Goal: Transaction & Acquisition: Purchase product/service

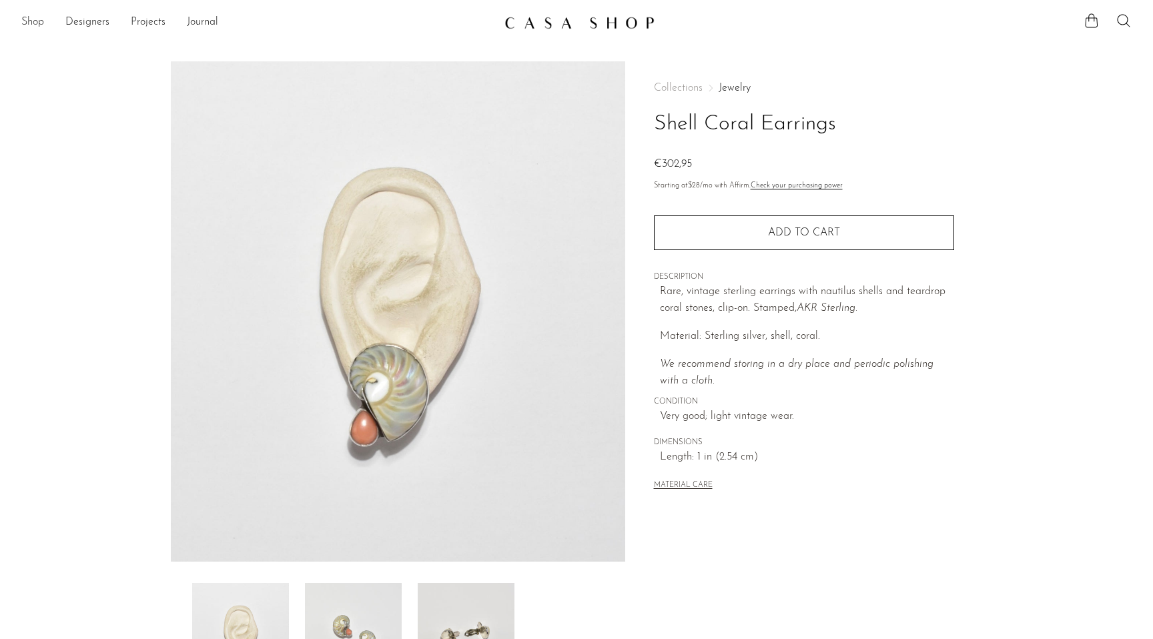
click at [43, 25] on link "Shop" at bounding box center [32, 22] width 23 height 17
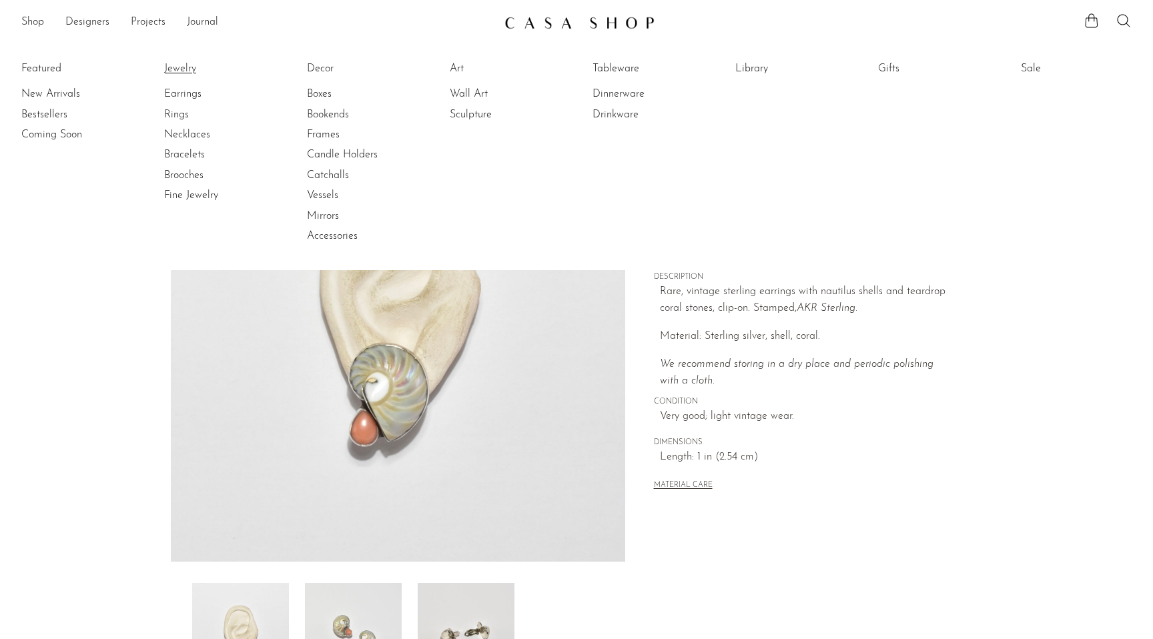
click at [192, 68] on link "Jewelry" at bounding box center [214, 68] width 100 height 15
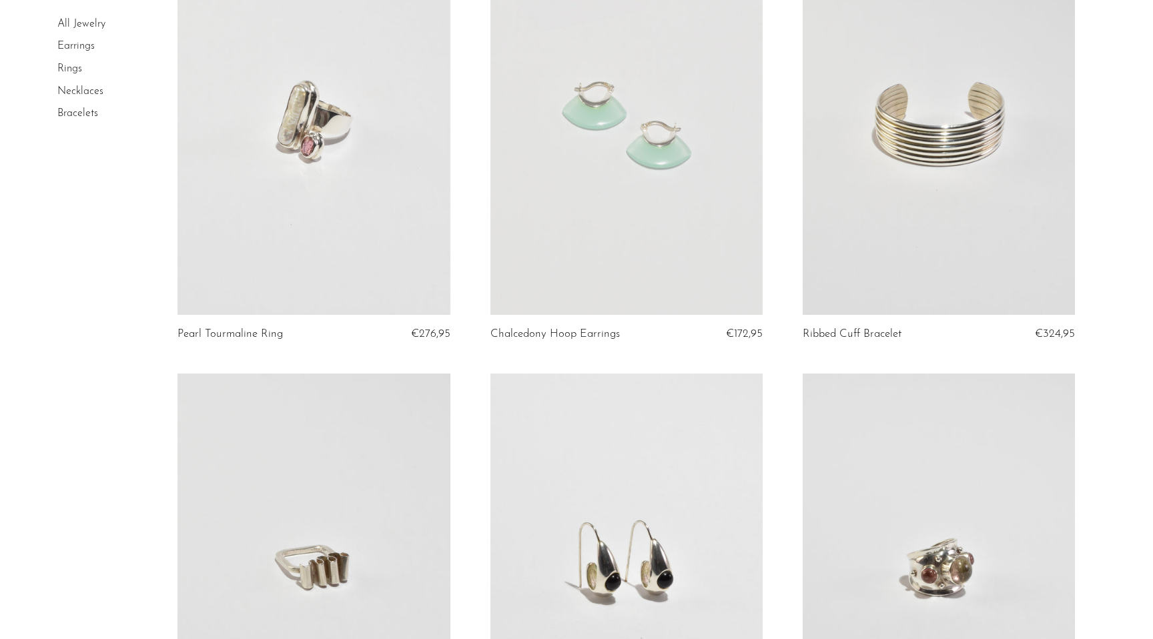
scroll to position [571, 0]
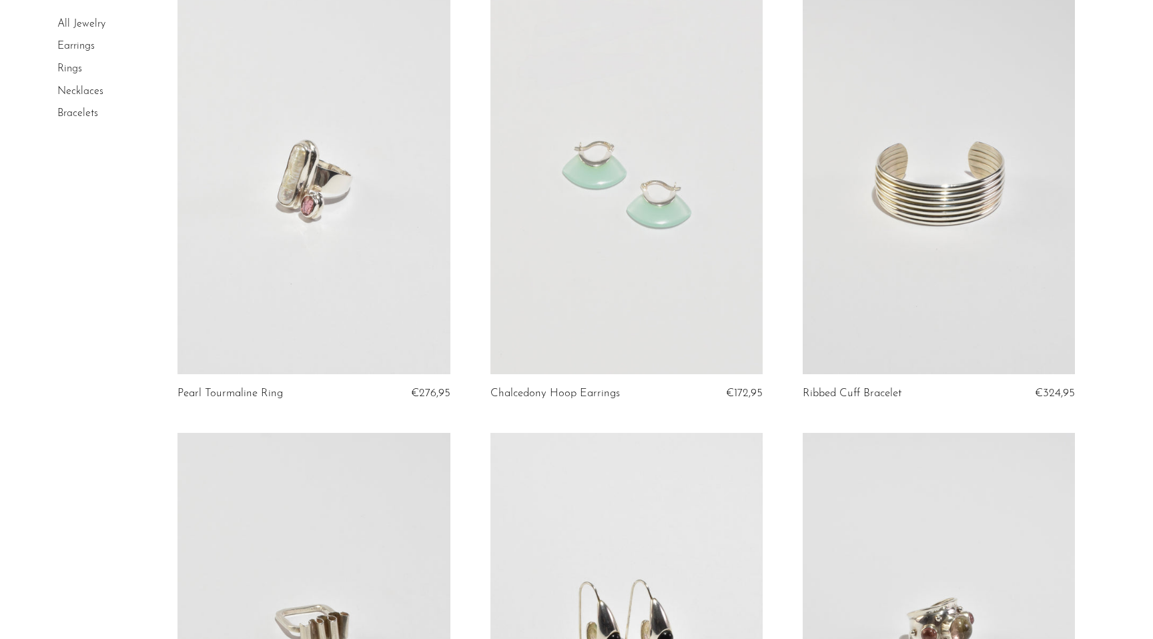
click at [563, 238] on link at bounding box center [627, 184] width 272 height 382
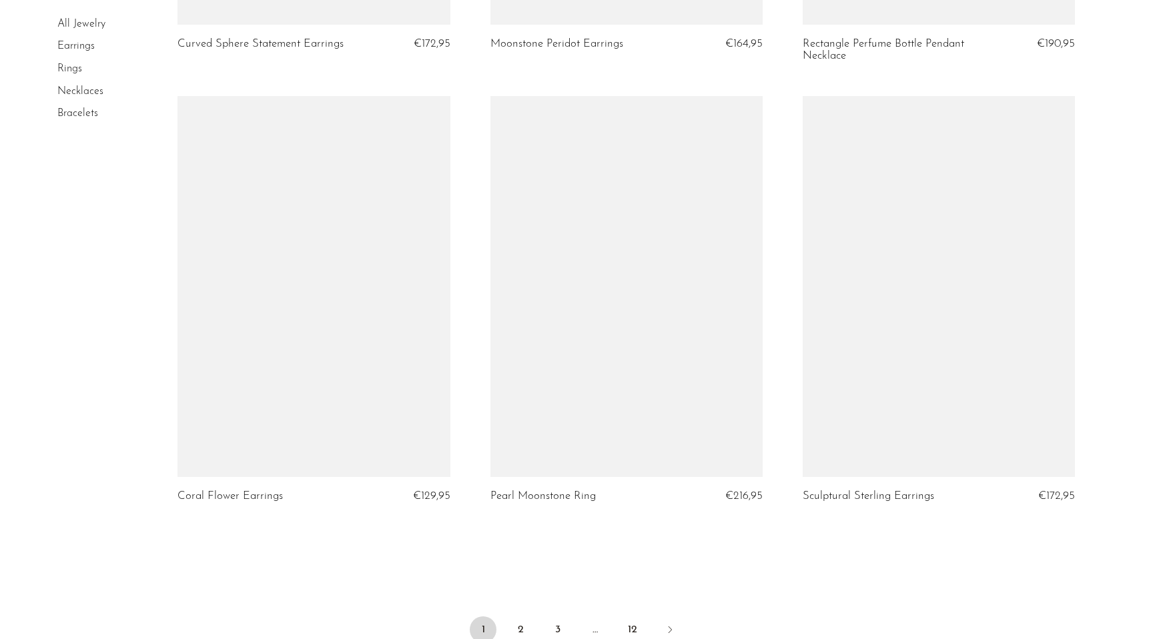
scroll to position [4972, 0]
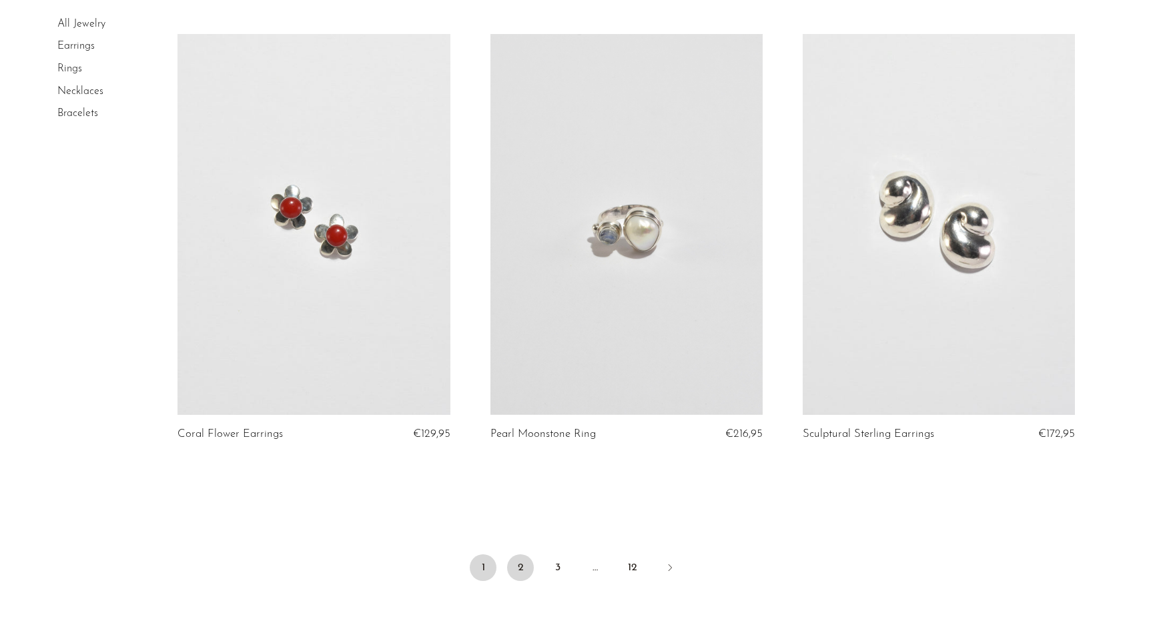
click at [523, 563] on link "2" at bounding box center [520, 568] width 27 height 27
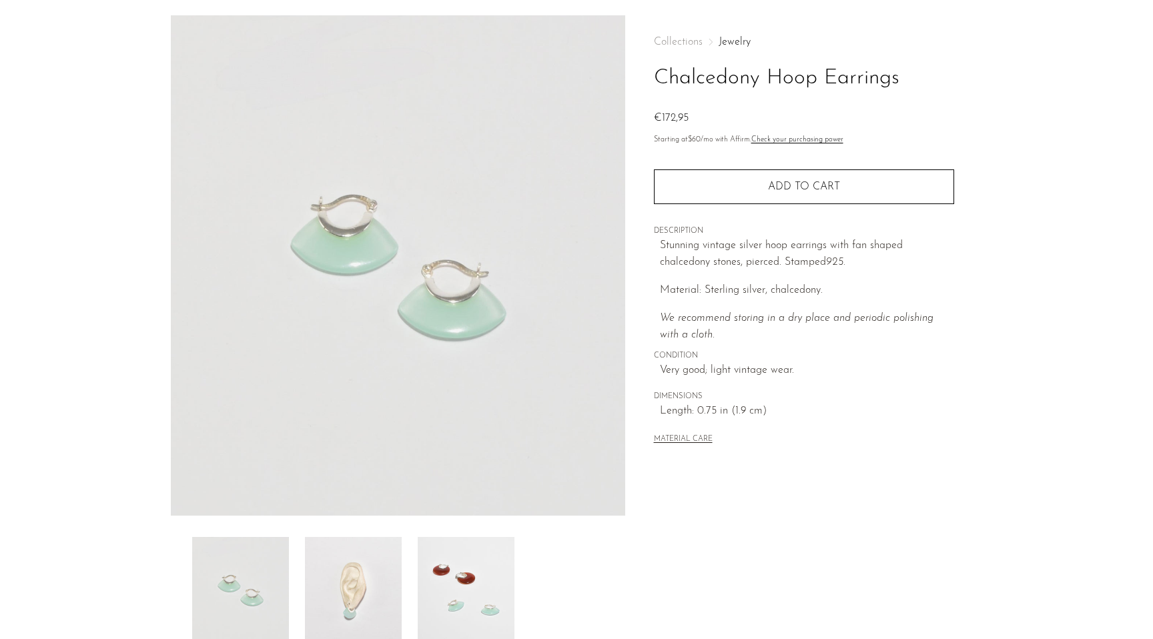
scroll to position [93, 0]
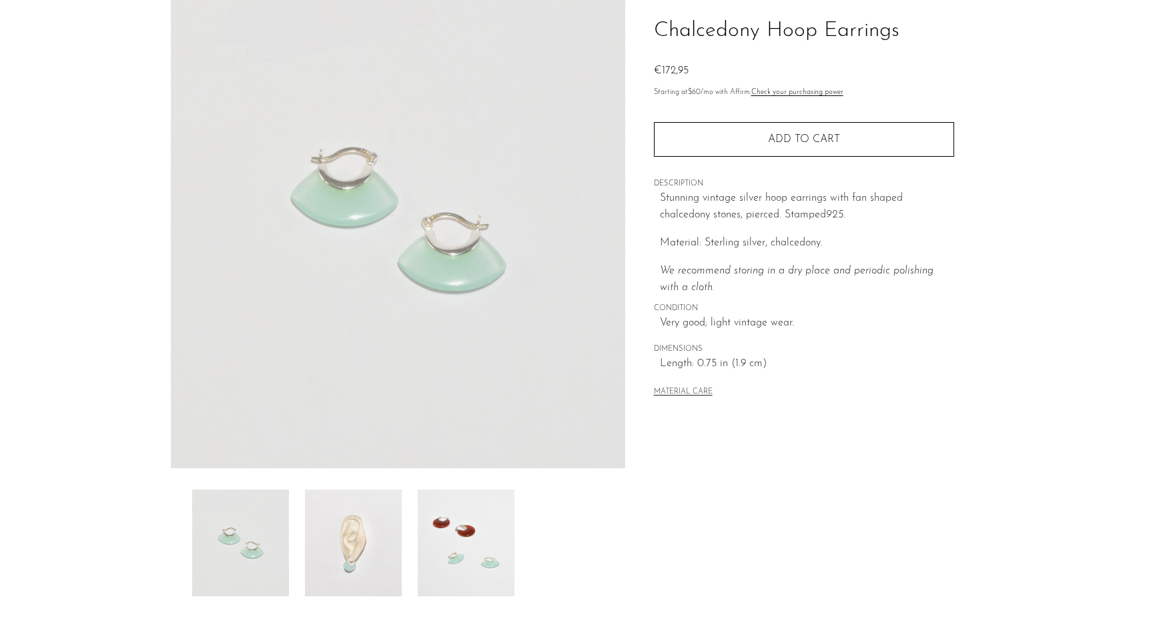
click at [366, 512] on img at bounding box center [353, 543] width 97 height 107
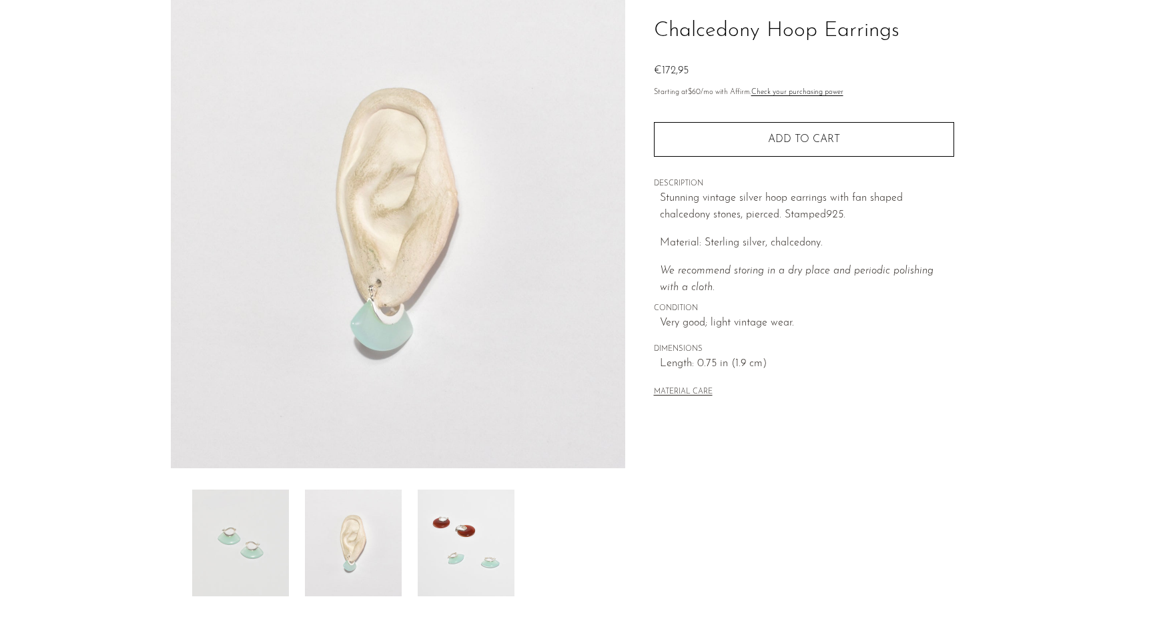
click at [467, 521] on img at bounding box center [466, 543] width 97 height 107
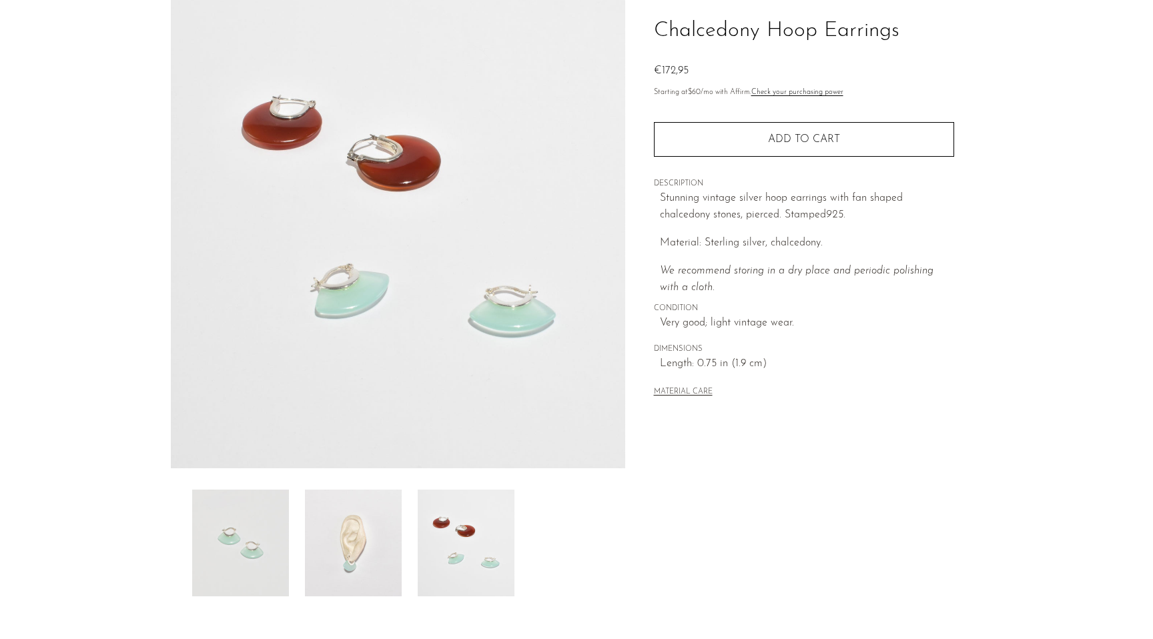
click at [390, 549] on img at bounding box center [353, 543] width 97 height 107
